Goal: Transaction & Acquisition: Obtain resource

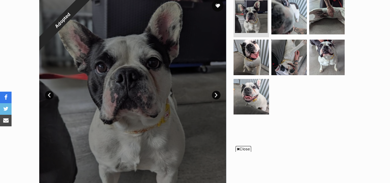
click at [216, 94] on link "Next" at bounding box center [216, 95] width 9 height 9
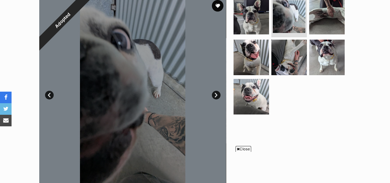
click at [216, 94] on link "Next" at bounding box center [216, 95] width 9 height 9
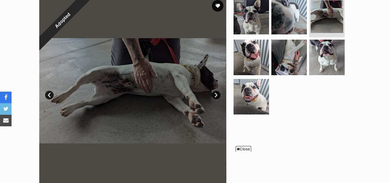
click at [216, 94] on link "Next" at bounding box center [216, 95] width 9 height 9
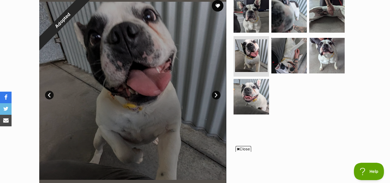
click at [216, 94] on link "Next" at bounding box center [216, 95] width 9 height 9
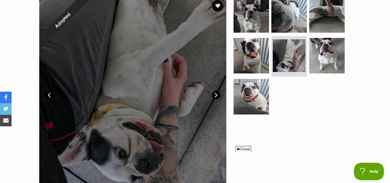
click at [216, 94] on link "Next" at bounding box center [216, 95] width 9 height 9
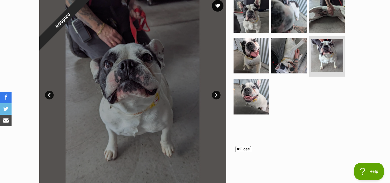
click at [216, 94] on link "Next" at bounding box center [216, 95] width 9 height 9
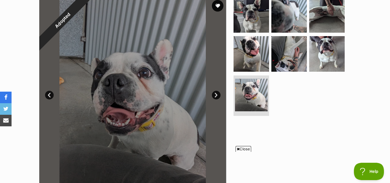
click at [247, 147] on span "Close" at bounding box center [244, 149] width 16 height 6
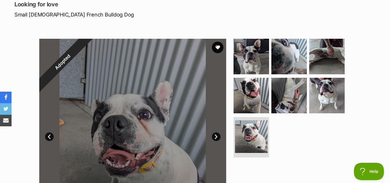
scroll to position [80, 0]
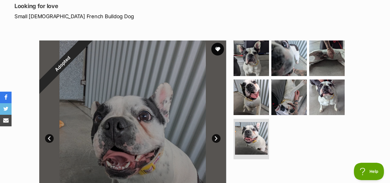
click at [219, 50] on button "favourite" at bounding box center [217, 49] width 13 height 13
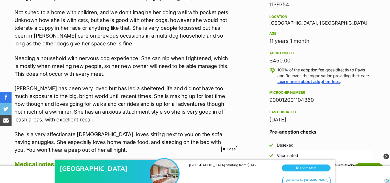
scroll to position [386, 0]
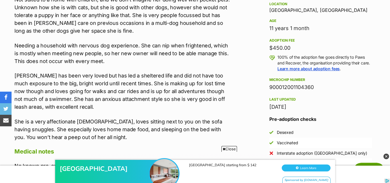
click at [232, 149] on div "[GEOGRAPHIC_DATA] [GEOGRAPHIC_DATA] starting from $ 142 Learn More Sponsored by…" at bounding box center [195, 165] width 390 height 35
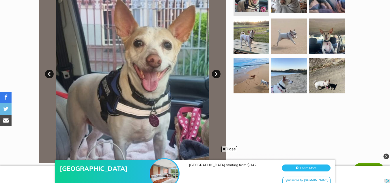
scroll to position [142, 0]
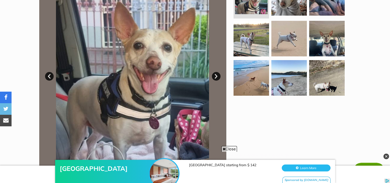
click at [225, 147] on span "Close" at bounding box center [229, 149] width 16 height 6
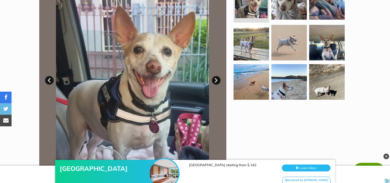
scroll to position [131, 0]
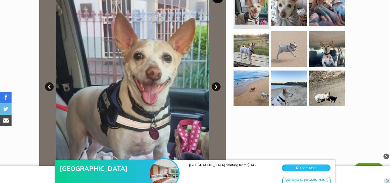
click at [387, 155] on img at bounding box center [386, 156] width 6 height 6
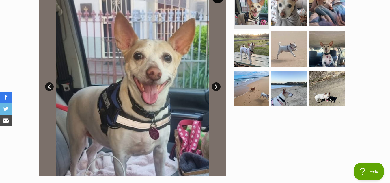
click at [214, 87] on link "Next" at bounding box center [216, 86] width 9 height 9
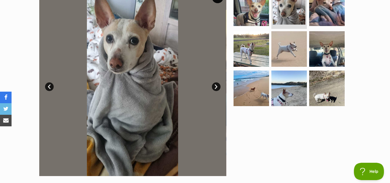
click at [214, 87] on link "Next" at bounding box center [216, 86] width 9 height 9
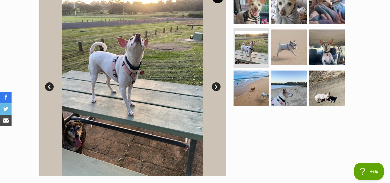
click at [48, 86] on link "Prev" at bounding box center [49, 86] width 9 height 9
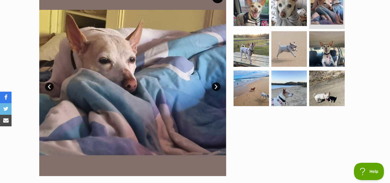
click at [216, 83] on link "Next" at bounding box center [216, 86] width 9 height 9
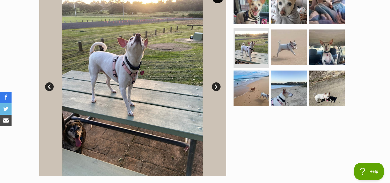
click at [216, 83] on link "Next" at bounding box center [216, 86] width 9 height 9
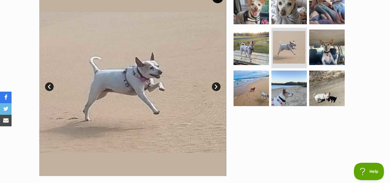
click at [216, 83] on link "Next" at bounding box center [216, 86] width 9 height 9
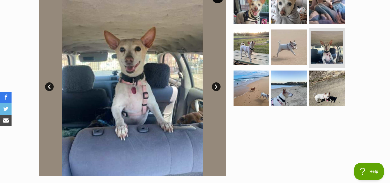
click at [216, 83] on link "Next" at bounding box center [216, 86] width 9 height 9
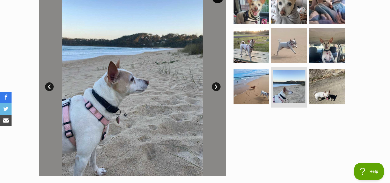
click at [48, 87] on link "Prev" at bounding box center [49, 86] width 9 height 9
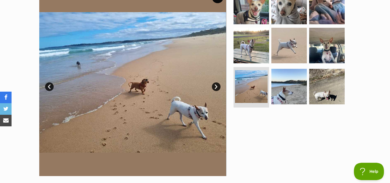
click at [214, 86] on link "Next" at bounding box center [216, 86] width 9 height 9
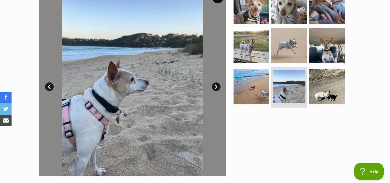
click at [214, 86] on link "Next" at bounding box center [216, 86] width 9 height 9
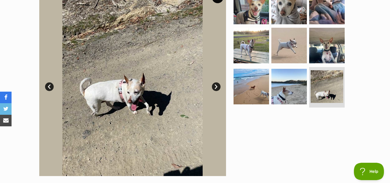
click at [214, 86] on link "Next" at bounding box center [216, 86] width 9 height 9
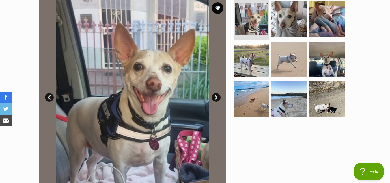
scroll to position [110, 0]
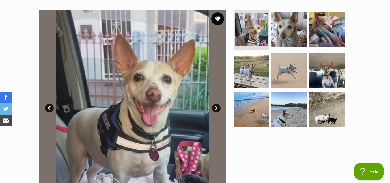
click at [219, 17] on button "favourite" at bounding box center [217, 18] width 13 height 13
